Goal: Find specific page/section: Find specific page/section

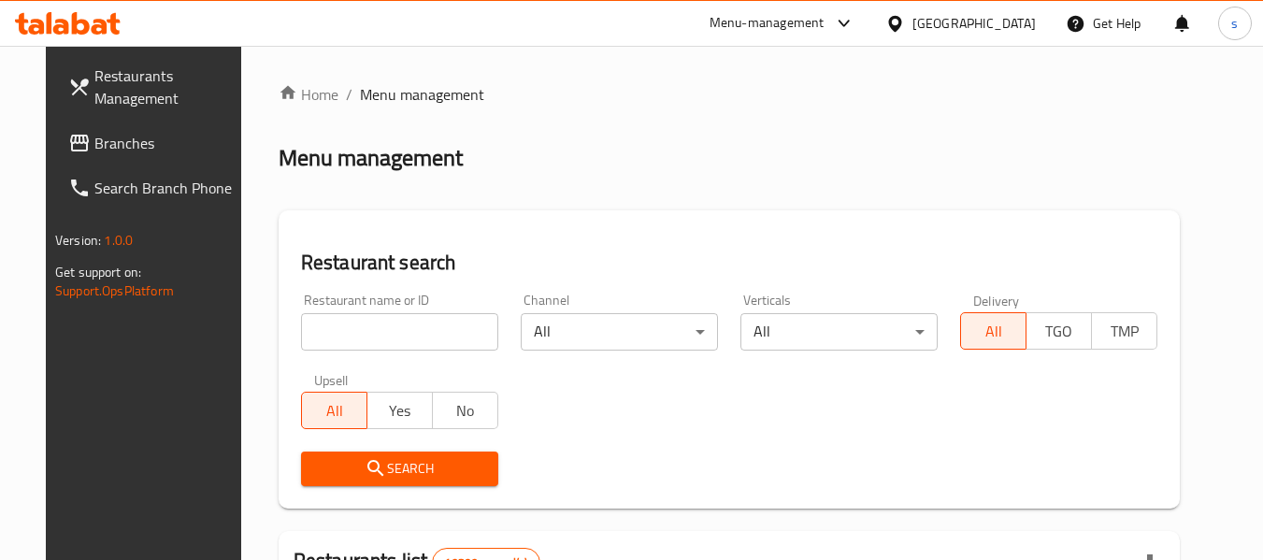
click at [855, 25] on div at bounding box center [839, 23] width 31 height 22
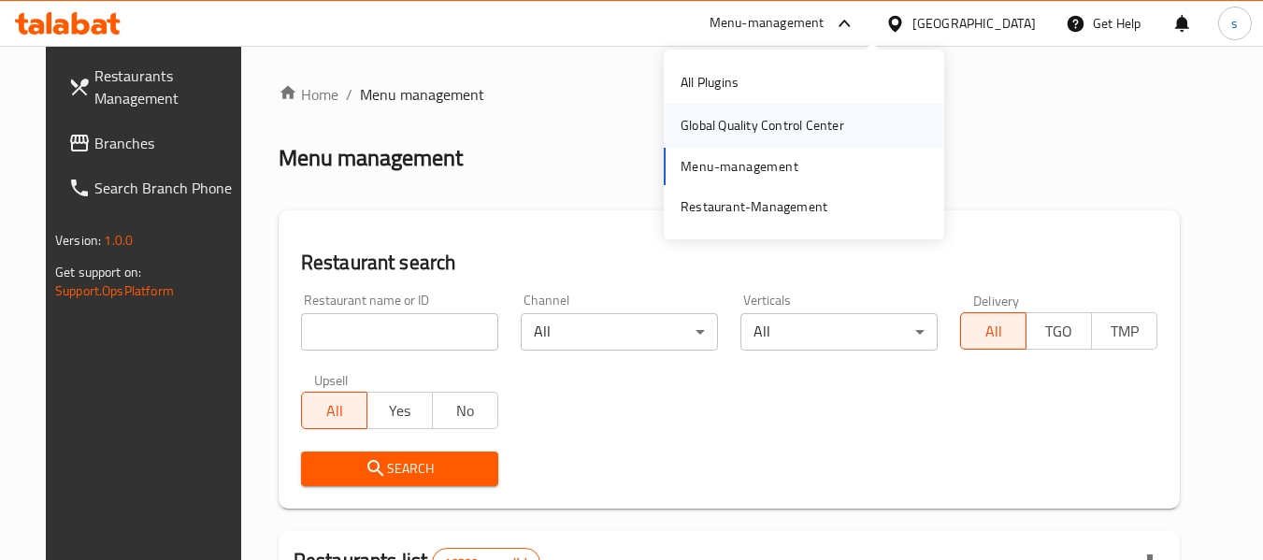
click at [802, 125] on div "Global Quality Control Center" at bounding box center [762, 125] width 164 height 21
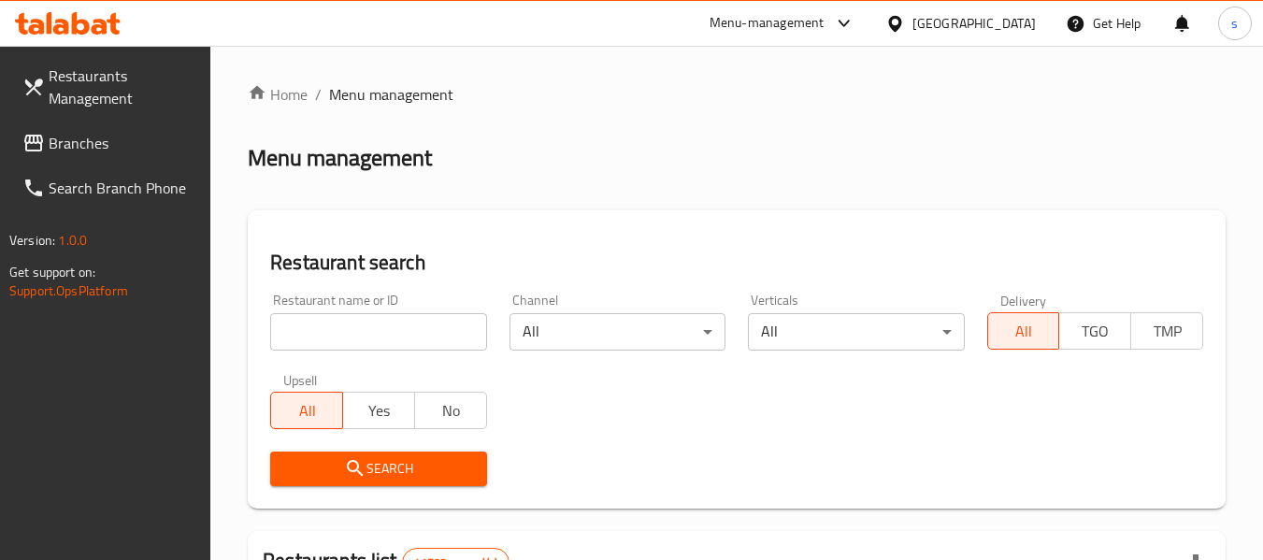
click at [855, 16] on icon at bounding box center [844, 23] width 22 height 22
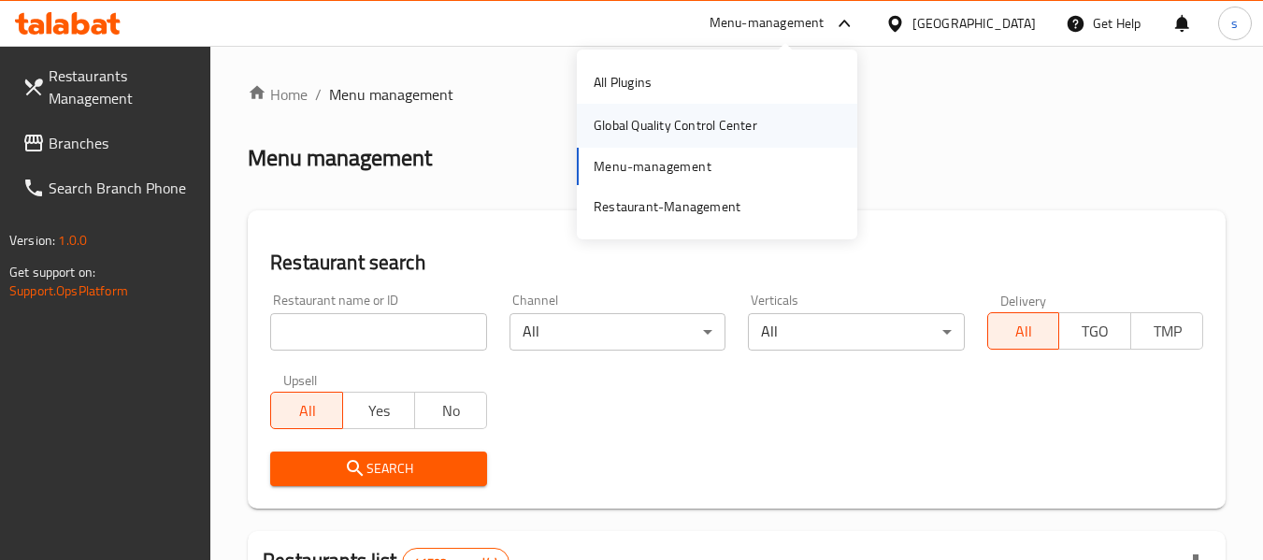
click at [712, 123] on div "Global Quality Control Center" at bounding box center [676, 125] width 164 height 21
